Goal: Navigation & Orientation: Find specific page/section

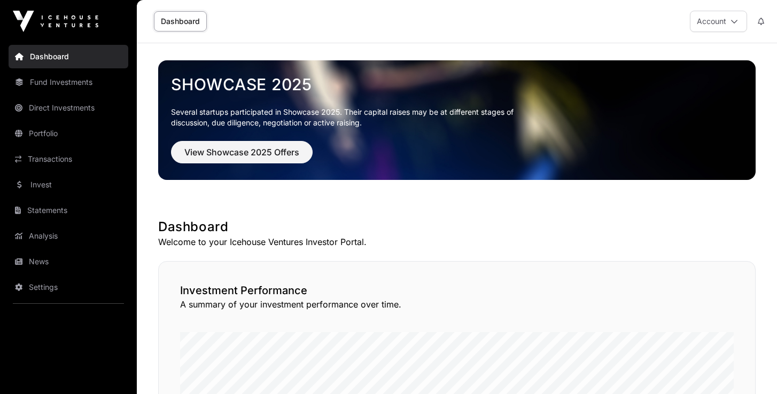
click at [48, 108] on link "Direct Investments" at bounding box center [69, 108] width 120 height 24
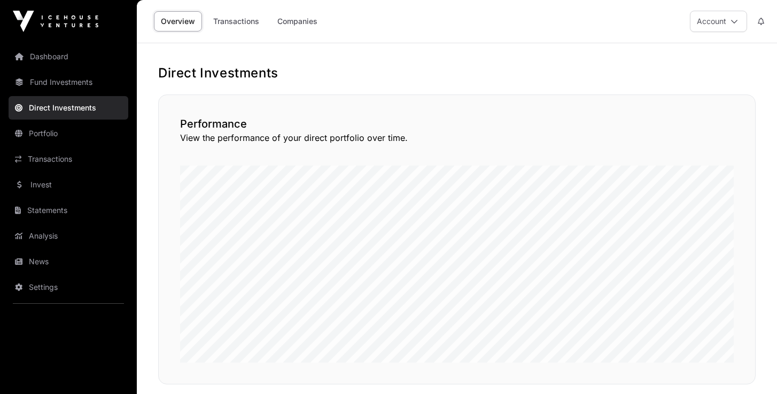
click at [292, 26] on link "Companies" at bounding box center [297, 21] width 54 height 20
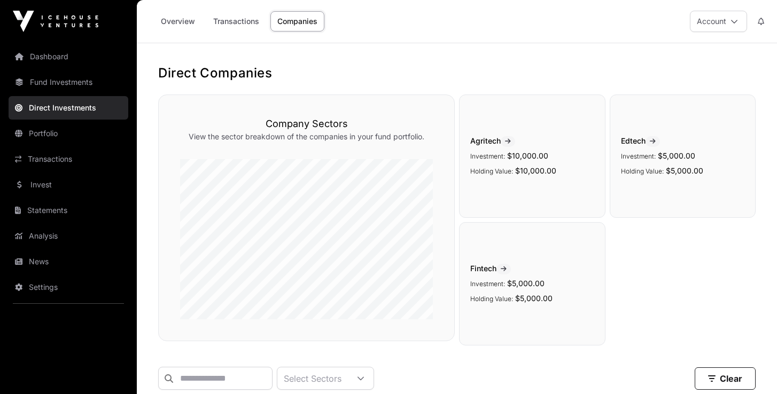
click at [52, 158] on link "Transactions" at bounding box center [69, 159] width 120 height 24
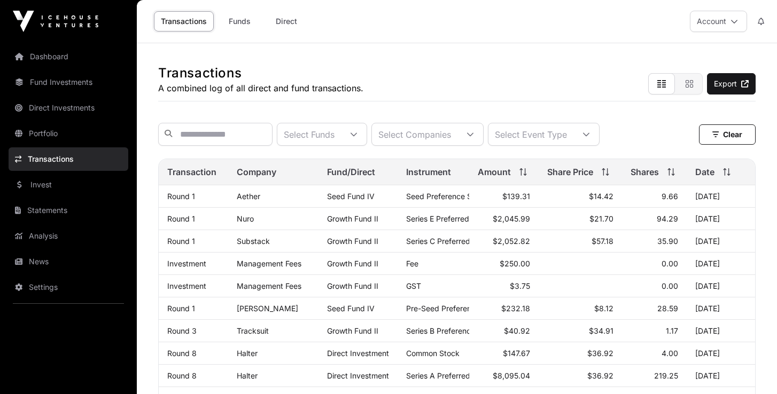
click at [49, 182] on link "Invest" at bounding box center [69, 185] width 120 height 24
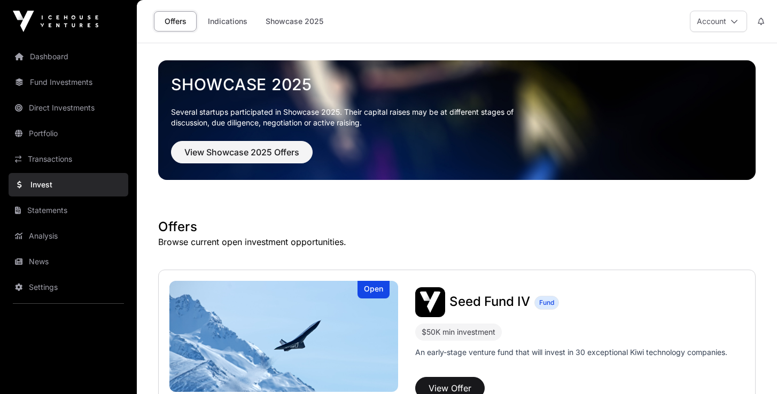
click at [220, 19] on link "Indications" at bounding box center [227, 21] width 53 height 20
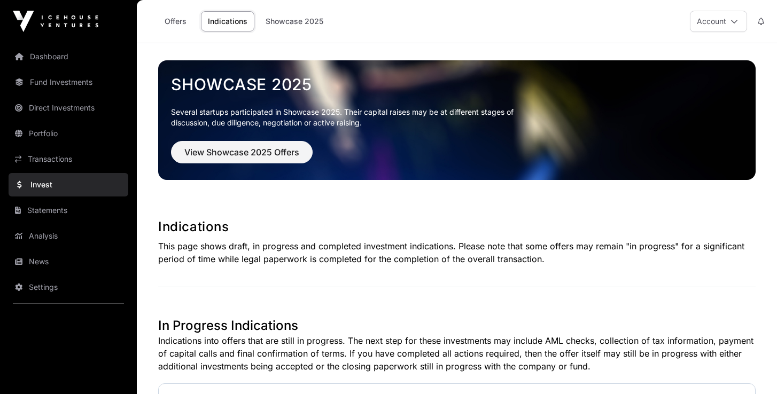
click at [733, 21] on icon at bounding box center [733, 21] width 7 height 7
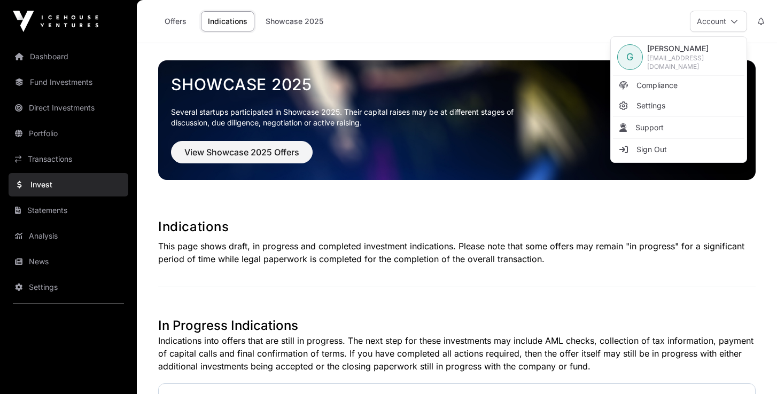
click at [660, 147] on span "Sign Out" at bounding box center [651, 149] width 30 height 11
